Goal: Information Seeking & Learning: Learn about a topic

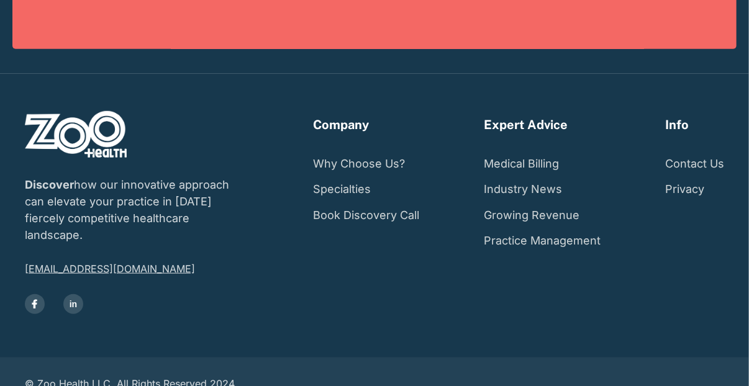
scroll to position [2247, 0]
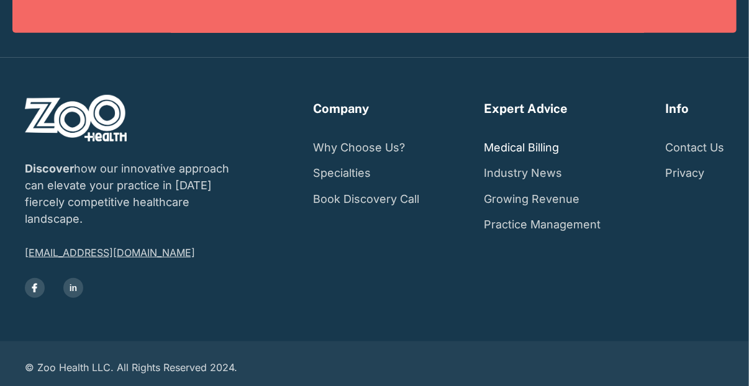
click at [525, 142] on link "Medical Billing" at bounding box center [521, 148] width 75 height 26
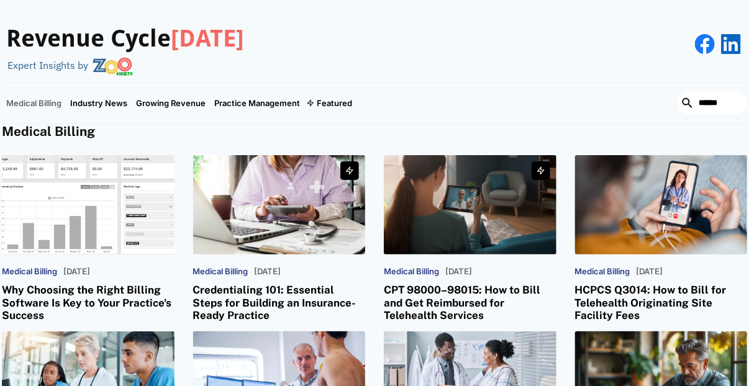
click at [112, 225] on div at bounding box center [88, 204] width 173 height 99
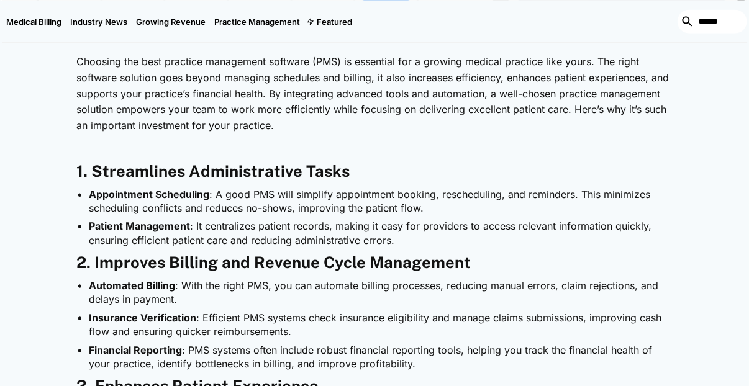
scroll to position [517, 0]
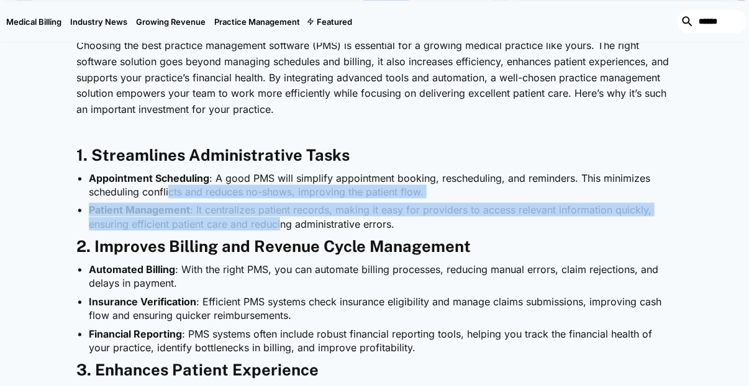
drag, startPoint x: 168, startPoint y: 191, endPoint x: 282, endPoint y: 217, distance: 116.6
click at [282, 217] on ul "Appointment Scheduling : A good PMS will simplify appointment booking, reschedu…" at bounding box center [374, 201] width 596 height 60
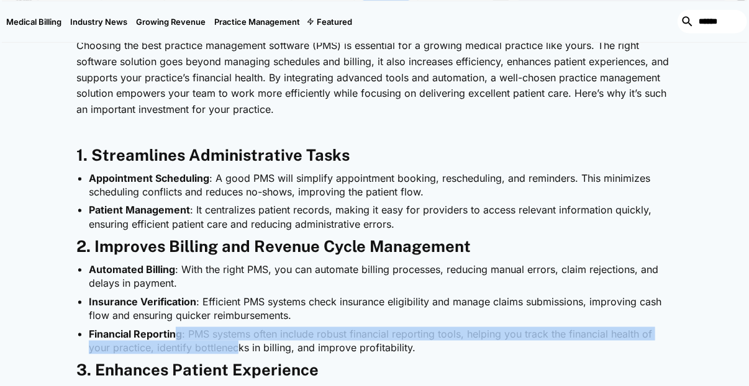
drag, startPoint x: 176, startPoint y: 337, endPoint x: 237, endPoint y: 351, distance: 62.5
click at [237, 351] on li "Financial Reporting : PMS systems often include robust financial reporting tool…" at bounding box center [381, 341] width 584 height 28
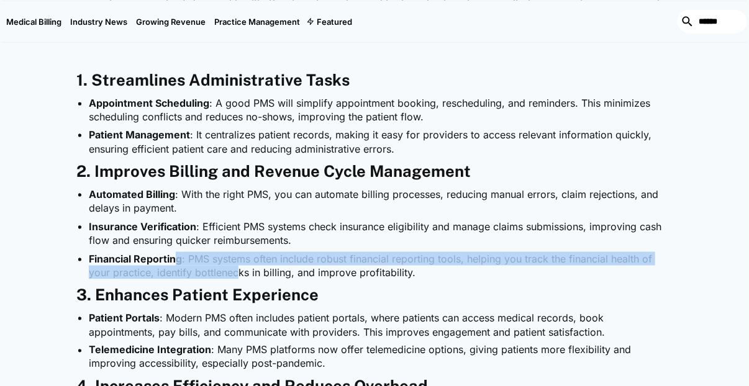
scroll to position [620, 0]
